Goal: Transaction & Acquisition: Obtain resource

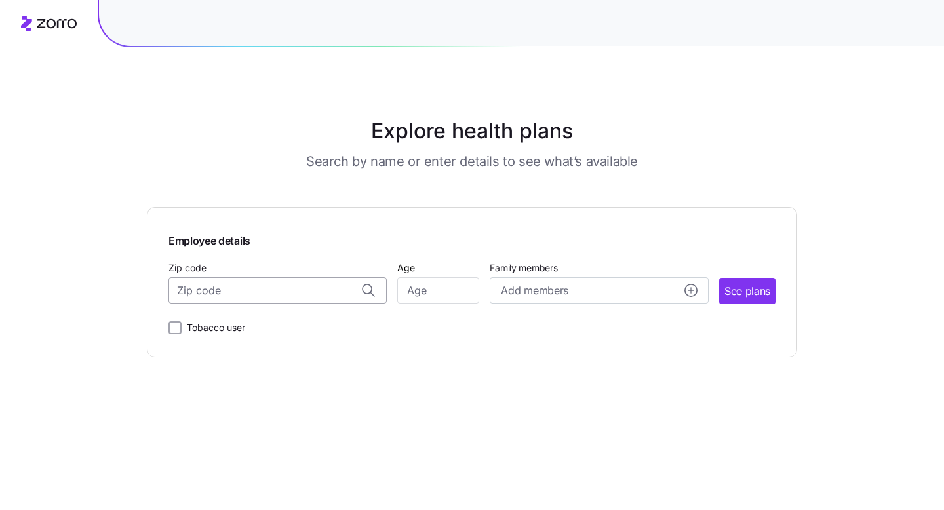
click at [242, 286] on input "Zip code" at bounding box center [277, 290] width 218 height 26
type input "83644"
click at [437, 296] on input "Age" at bounding box center [438, 290] width 82 height 26
type input "36"
click at [538, 291] on span "Add members" at bounding box center [534, 290] width 67 height 16
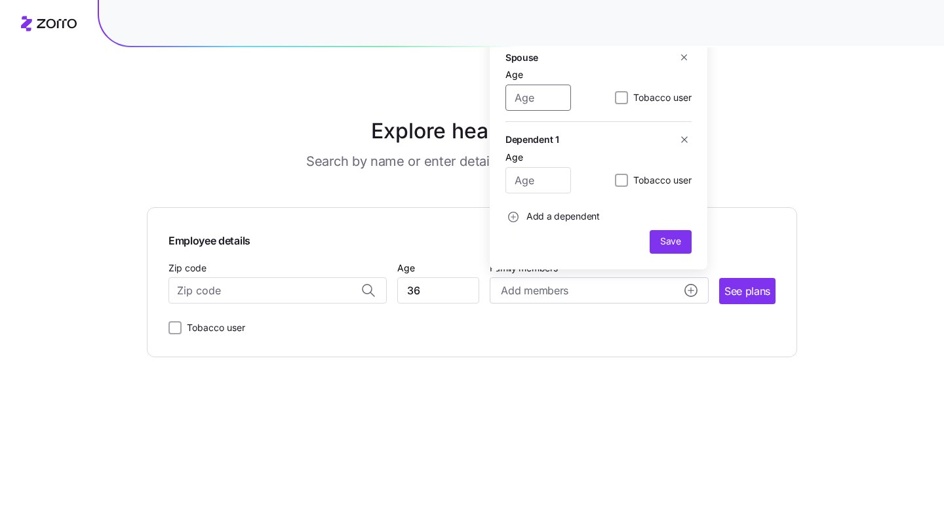
click at [546, 101] on input "Age" at bounding box center [538, 98] width 66 height 26
type input "17"
click at [545, 178] on input "Age" at bounding box center [538, 180] width 66 height 26
type input "18"
click at [684, 56] on icon "button" at bounding box center [684, 57] width 10 height 10
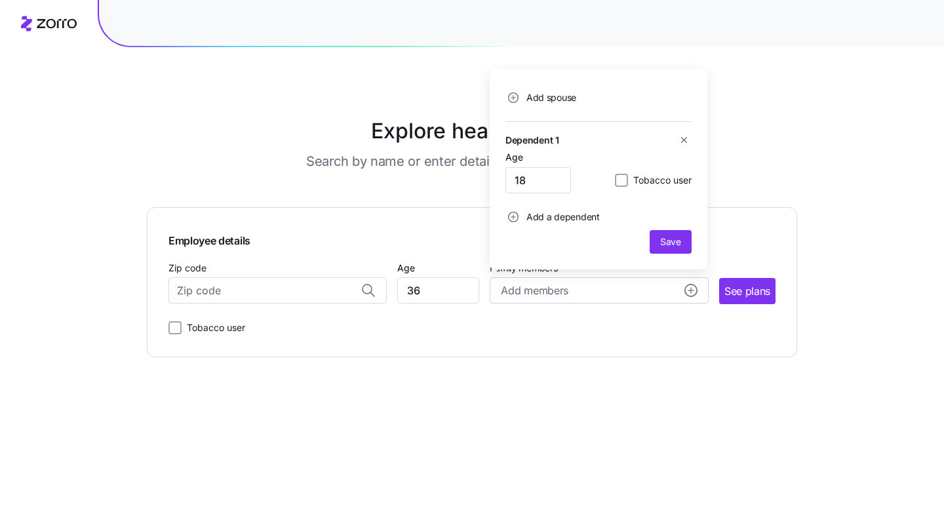
click at [558, 218] on span "Add a dependent" at bounding box center [562, 216] width 73 height 13
click at [557, 179] on input "Age" at bounding box center [538, 180] width 66 height 26
type input "17"
click at [679, 238] on span "Save" at bounding box center [670, 241] width 21 height 13
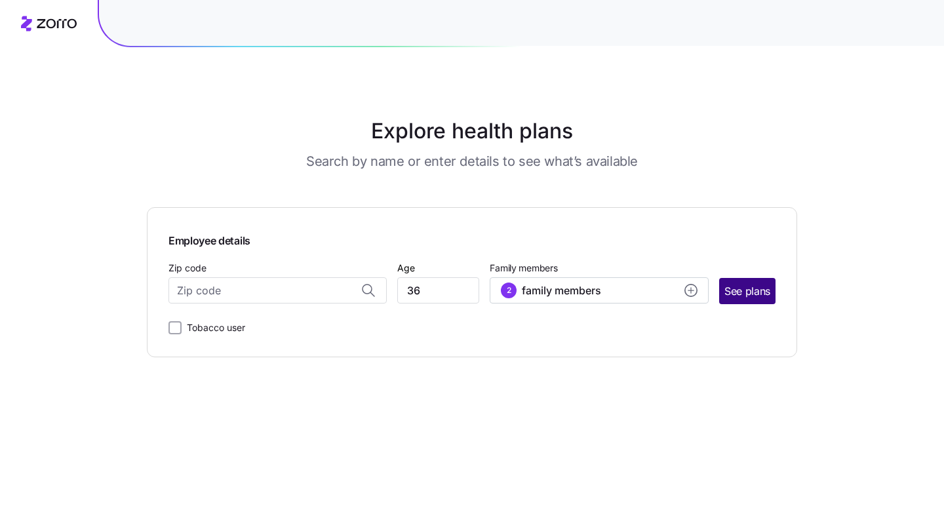
click at [757, 288] on span "See plans" at bounding box center [747, 291] width 46 height 16
click at [313, 292] on input "Zip code" at bounding box center [277, 290] width 218 height 26
click at [320, 326] on span "[GEOGRAPHIC_DATA], [GEOGRAPHIC_DATA]" at bounding box center [274, 325] width 183 height 16
type input "[GEOGRAPHIC_DATA], [GEOGRAPHIC_DATA]"
click at [742, 285] on span "See plans" at bounding box center [747, 291] width 46 height 16
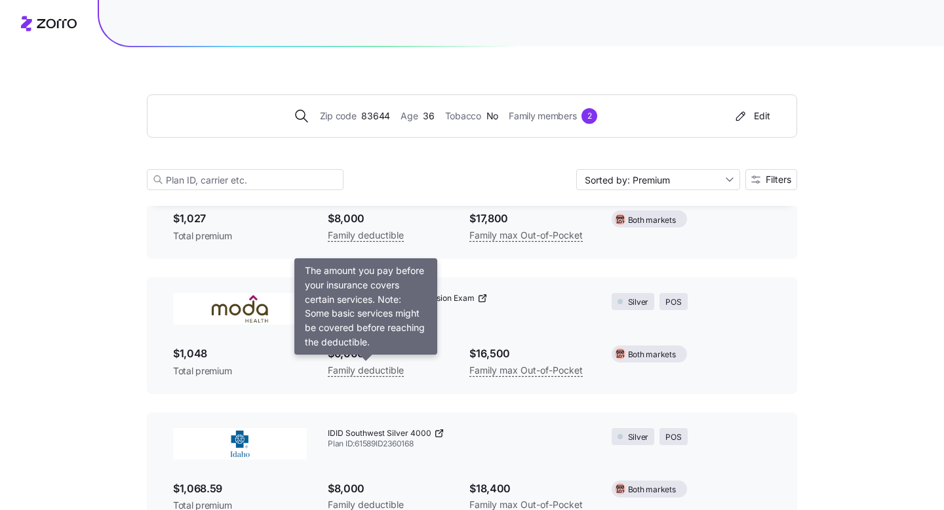
scroll to position [4188, 0]
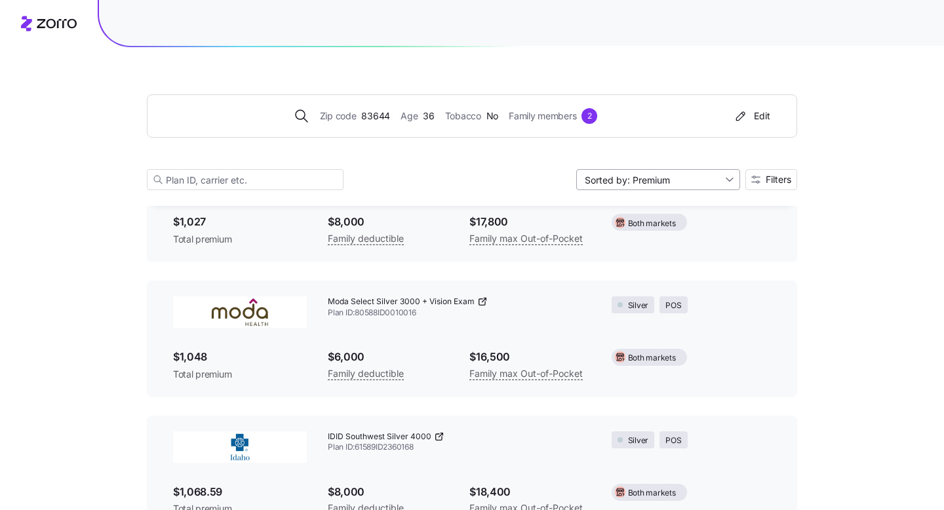
click at [730, 178] on input "Sorted by: Premium" at bounding box center [658, 179] width 164 height 21
click at [779, 180] on span "Filters" at bounding box center [778, 179] width 26 height 9
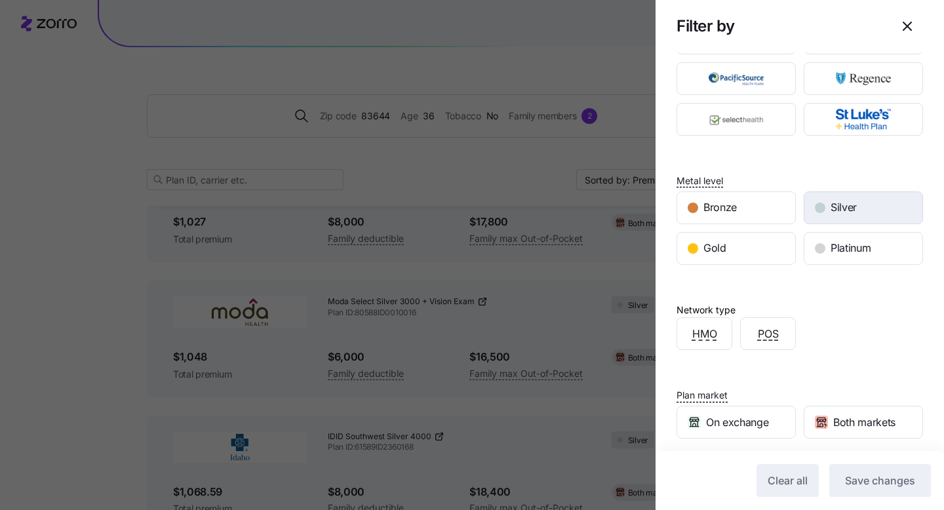
scroll to position [0, 0]
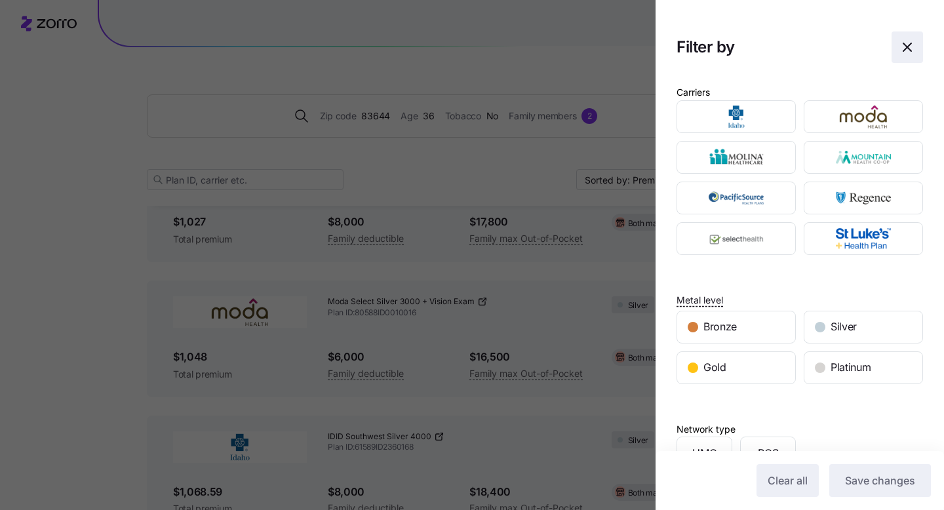
click at [912, 44] on icon "button" at bounding box center [907, 47] width 16 height 16
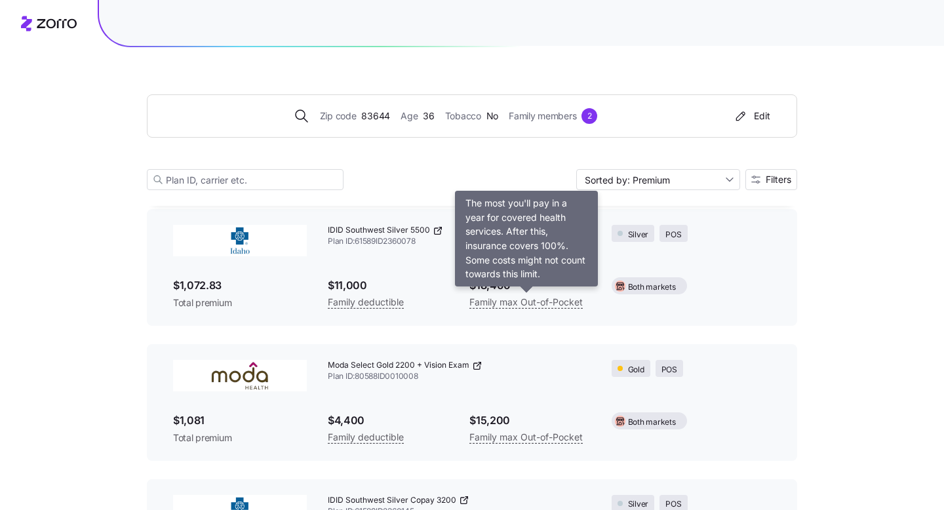
scroll to position [4537, 0]
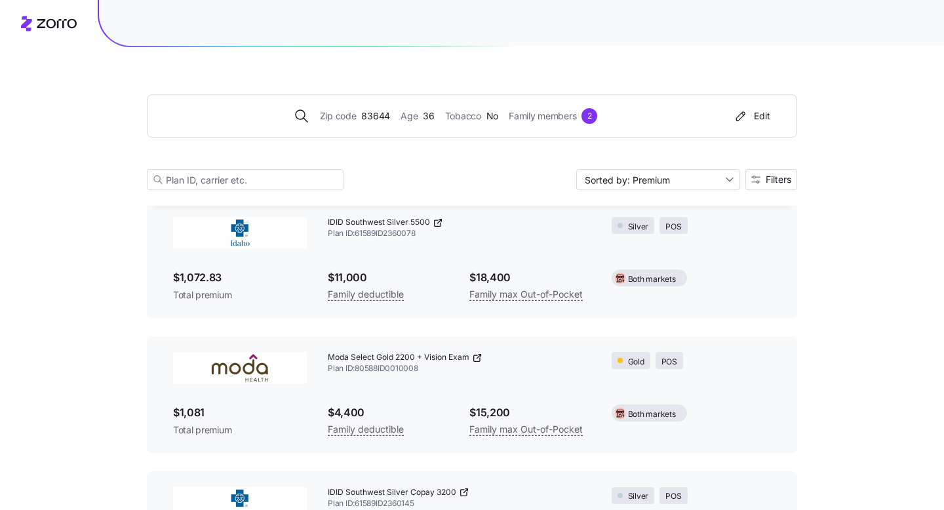
click at [480, 358] on icon at bounding box center [477, 358] width 6 height 6
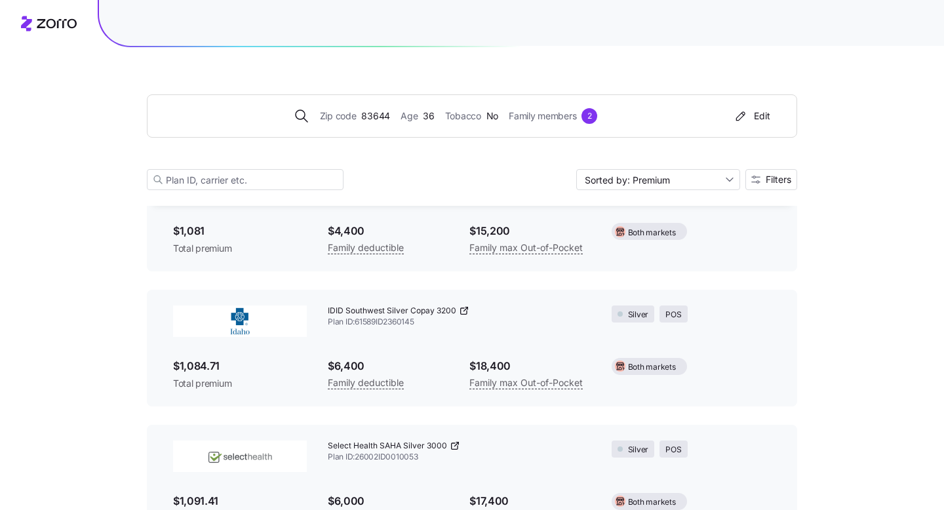
scroll to position [4720, 0]
click at [461, 308] on icon at bounding box center [464, 309] width 10 height 10
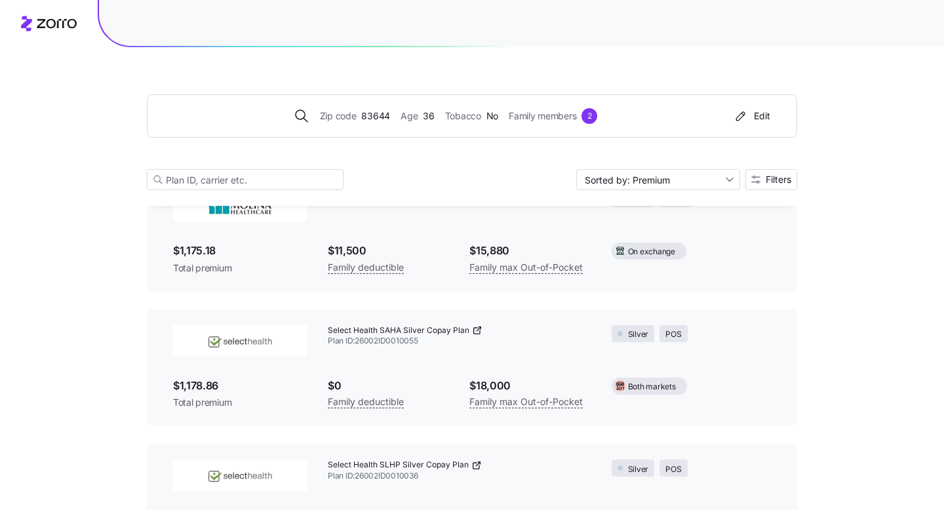
scroll to position [8316, 0]
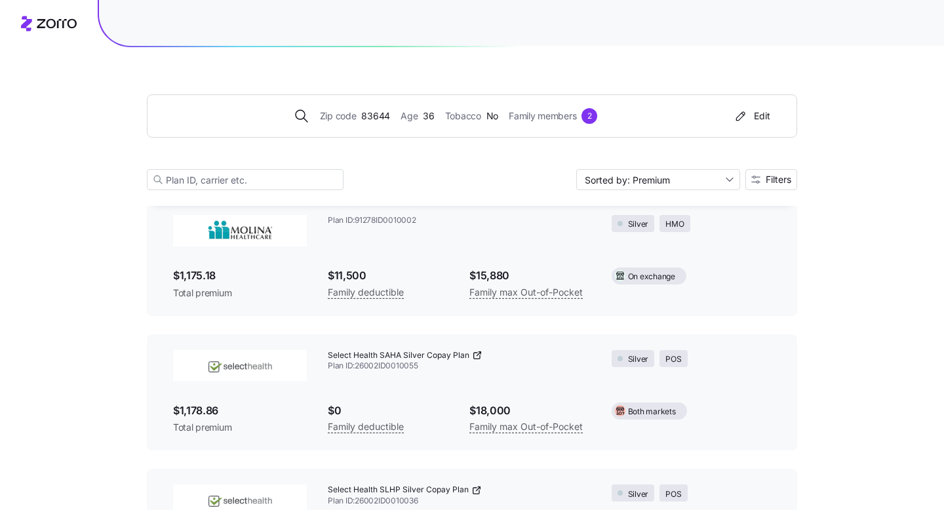
click at [475, 353] on icon at bounding box center [477, 355] width 10 height 10
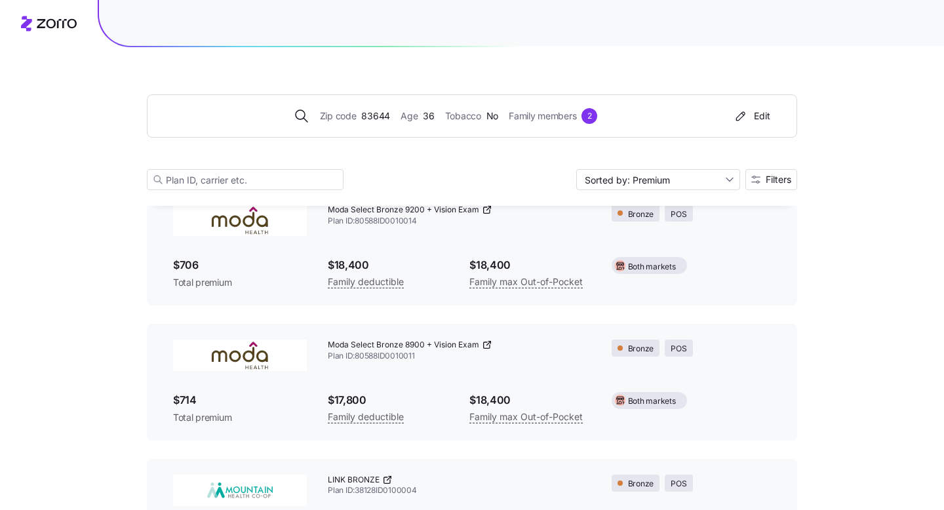
scroll to position [0, 0]
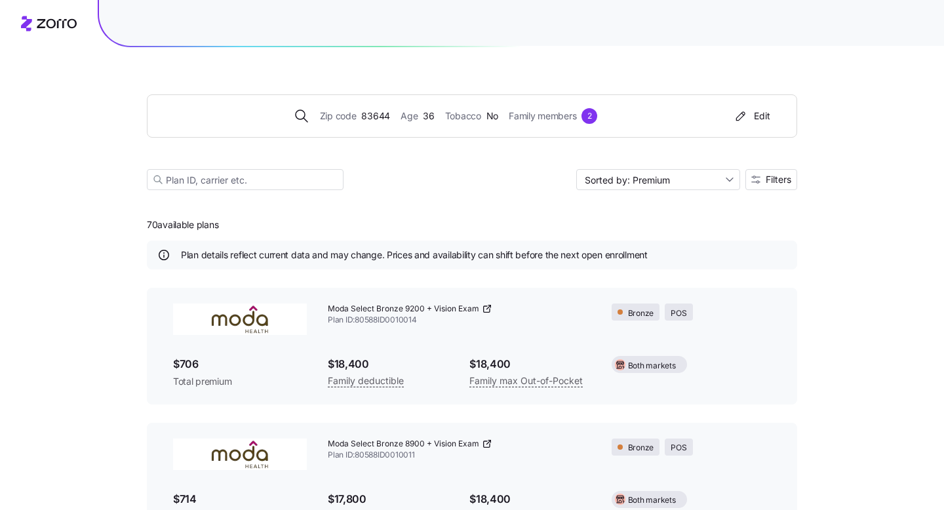
click at [484, 308] on icon at bounding box center [487, 308] width 10 height 10
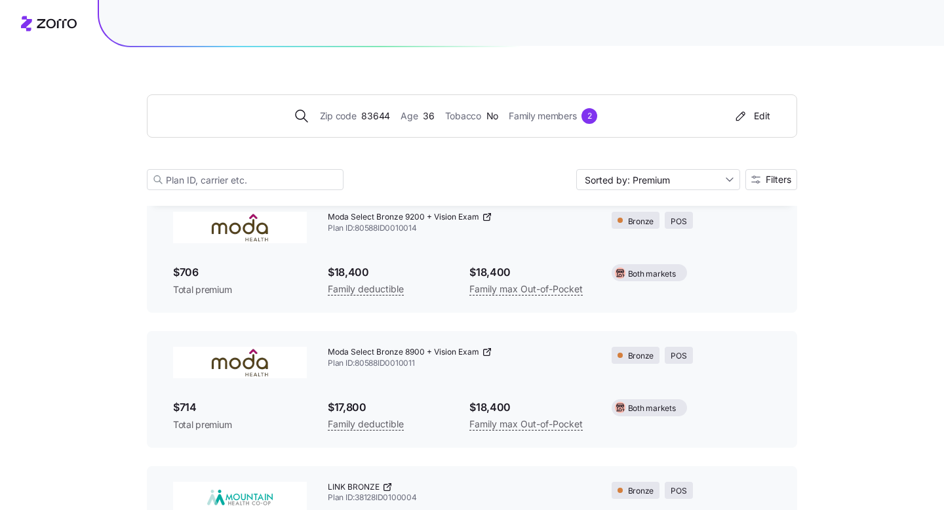
scroll to position [92, 0]
click at [485, 352] on icon at bounding box center [487, 351] width 10 height 10
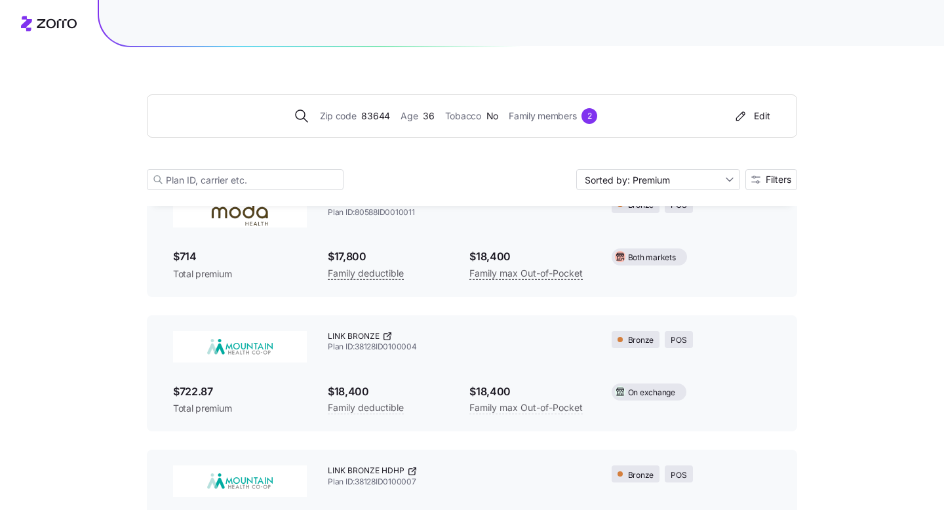
scroll to position [244, 0]
click at [385, 335] on icon at bounding box center [387, 335] width 10 height 10
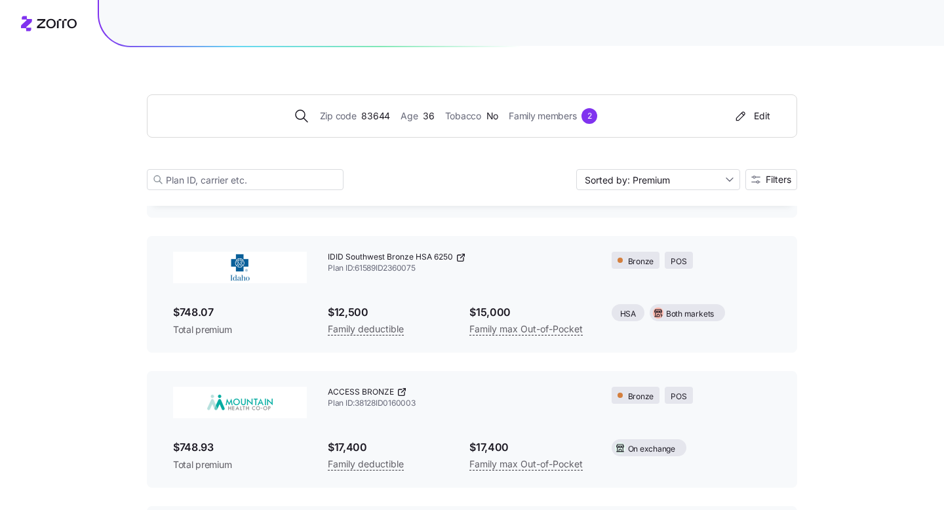
scroll to position [593, 0]
click at [460, 253] on icon at bounding box center [460, 256] width 6 height 6
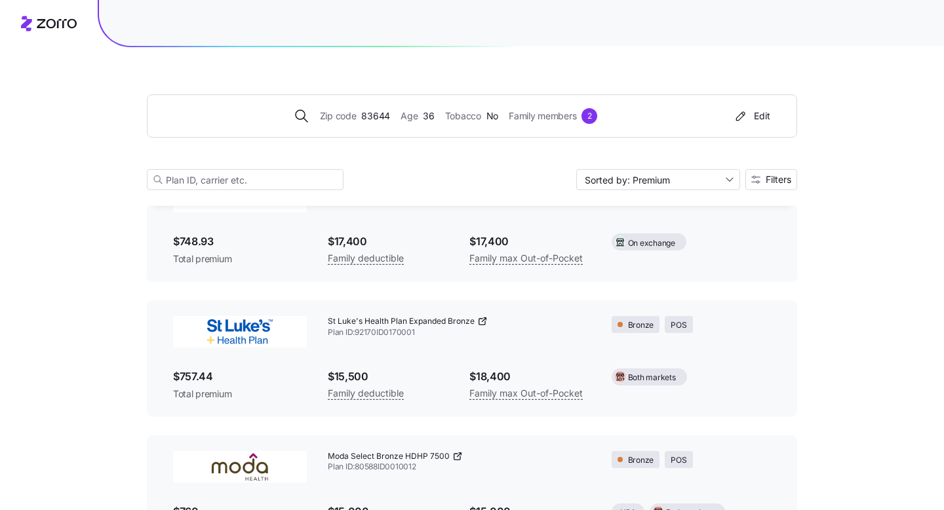
scroll to position [798, 0]
click at [481, 322] on icon at bounding box center [482, 320] width 10 height 10
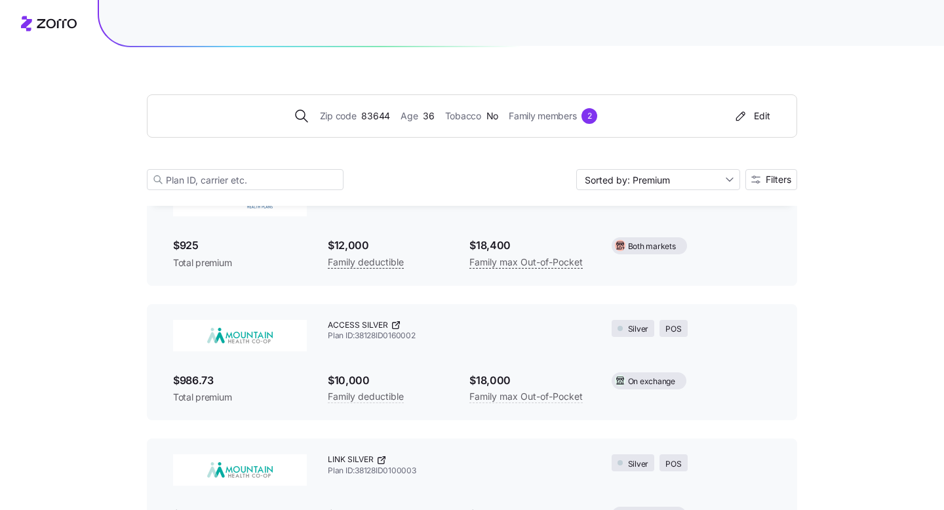
scroll to position [3625, 0]
click at [396, 325] on icon at bounding box center [397, 324] width 4 height 4
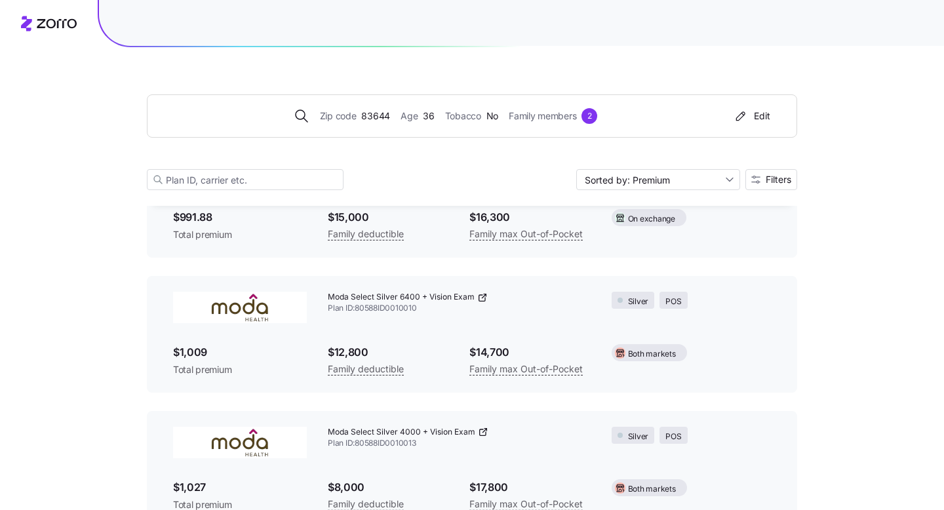
scroll to position [3940, 0]
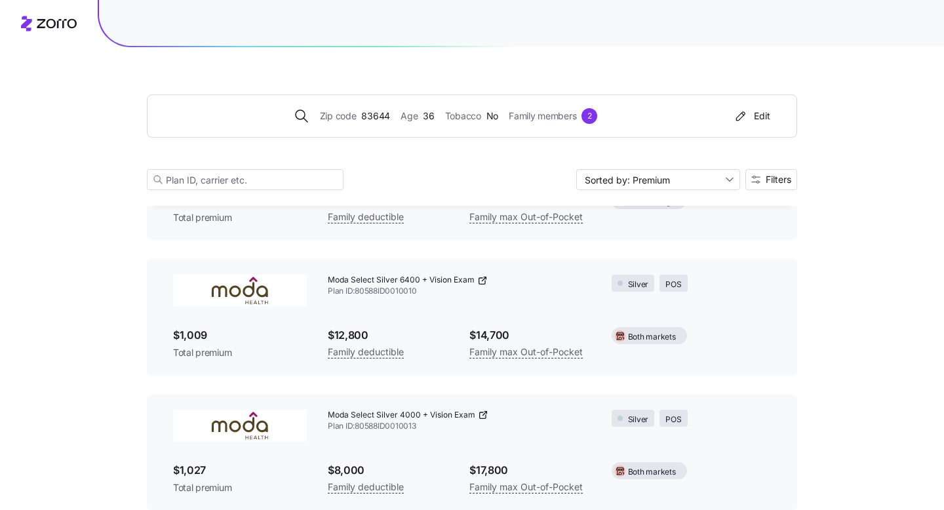
click at [481, 280] on icon at bounding box center [482, 280] width 10 height 10
click at [480, 414] on icon at bounding box center [483, 415] width 10 height 10
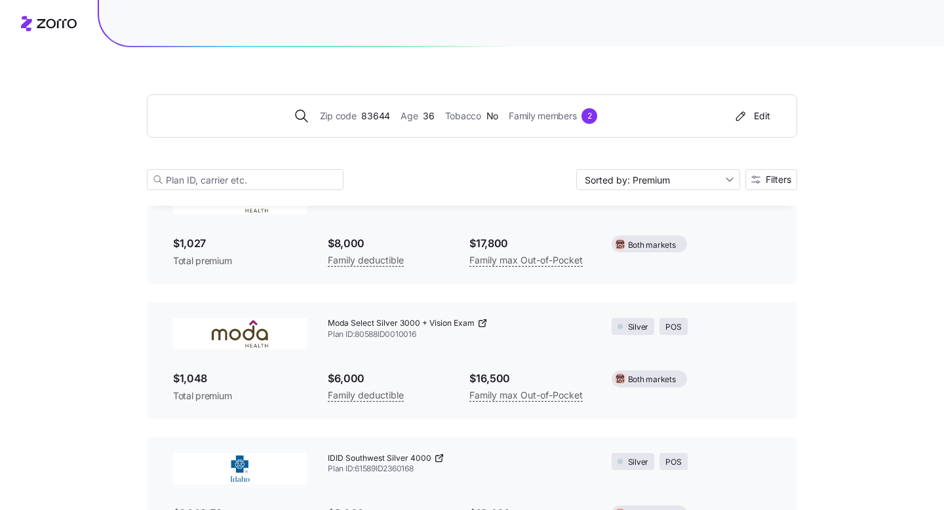
scroll to position [4169, 0]
click at [759, 115] on div "Edit" at bounding box center [751, 115] width 37 height 13
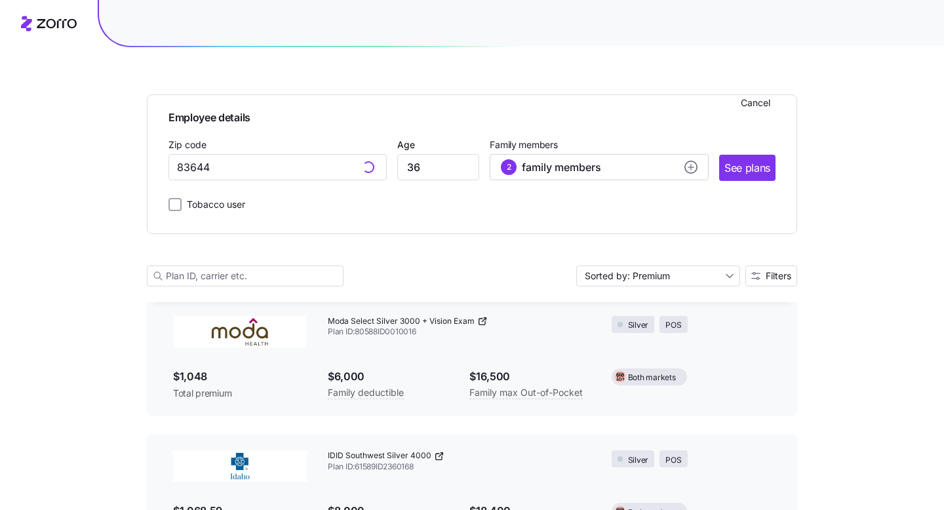
type input "[GEOGRAPHIC_DATA], [GEOGRAPHIC_DATA]"
click at [689, 169] on circle "add icon" at bounding box center [691, 167] width 12 height 12
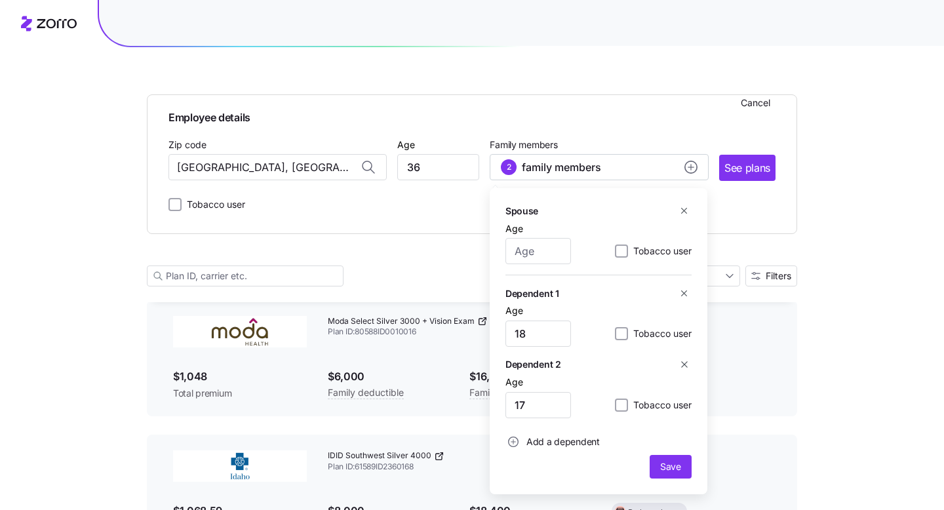
click at [681, 212] on icon "button" at bounding box center [684, 211] width 10 height 10
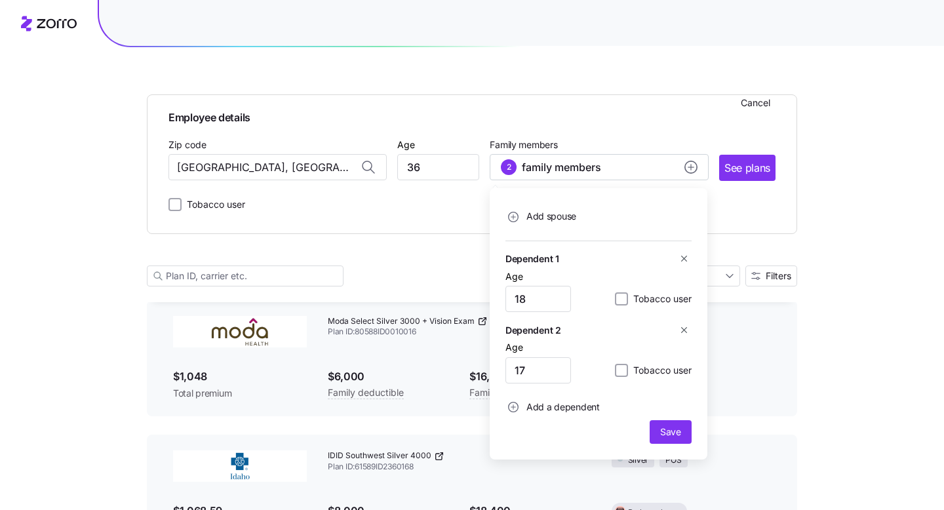
click at [682, 260] on icon "button" at bounding box center [684, 259] width 10 height 10
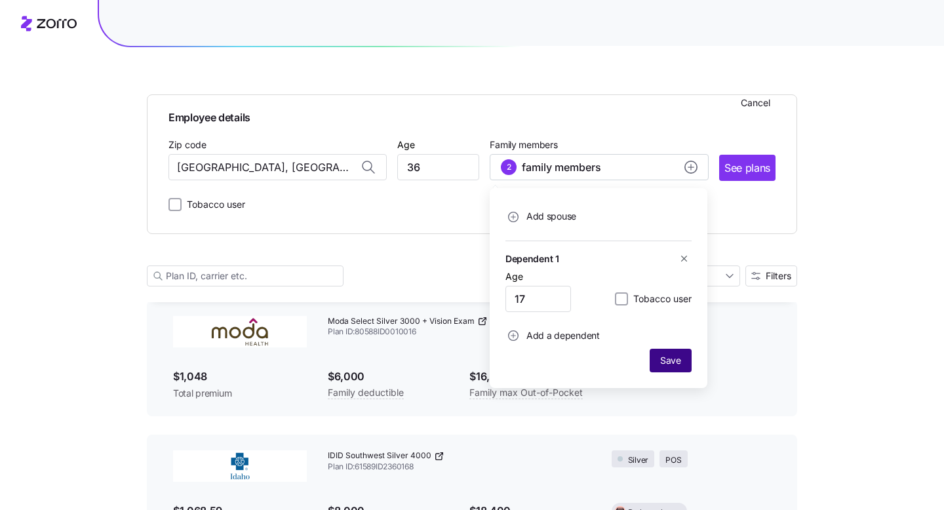
click at [675, 353] on button "Save" at bounding box center [670, 361] width 42 height 24
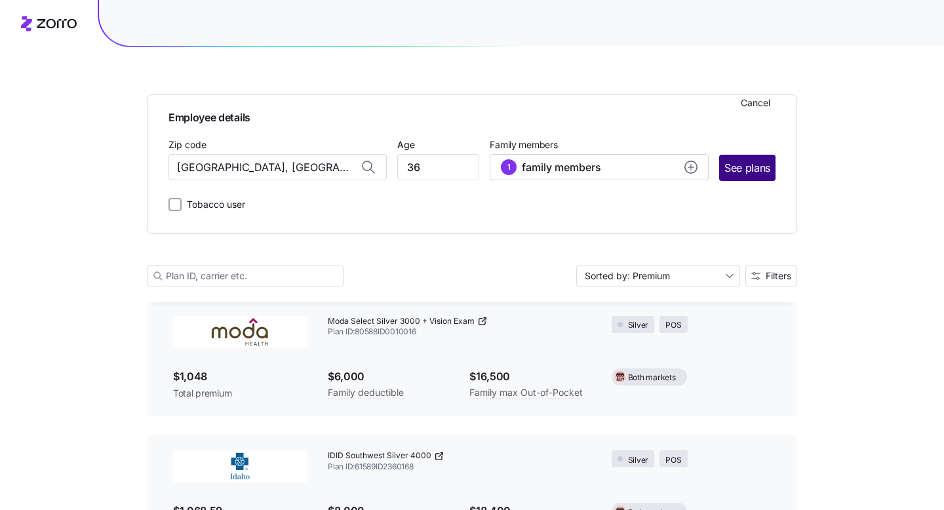
click at [749, 174] on span "See plans" at bounding box center [747, 168] width 46 height 16
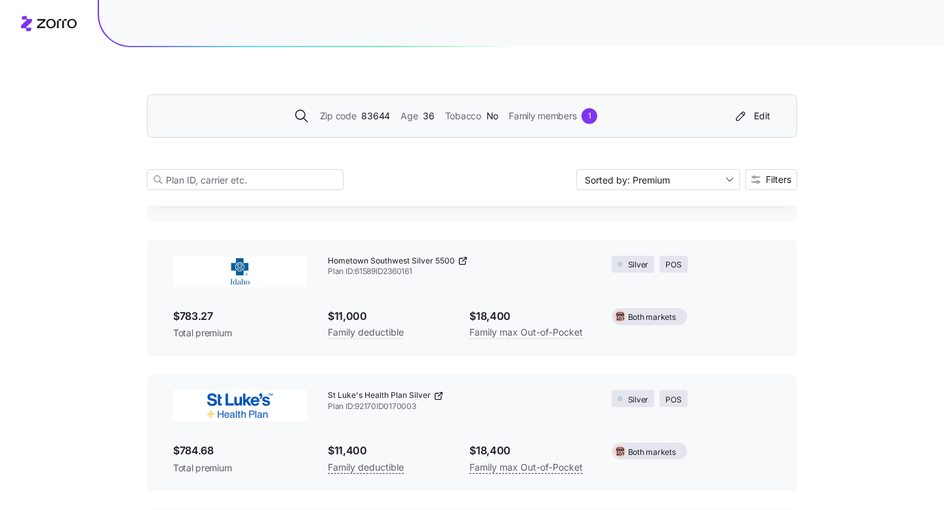
scroll to position [5722, 0]
